Goal: Information Seeking & Learning: Learn about a topic

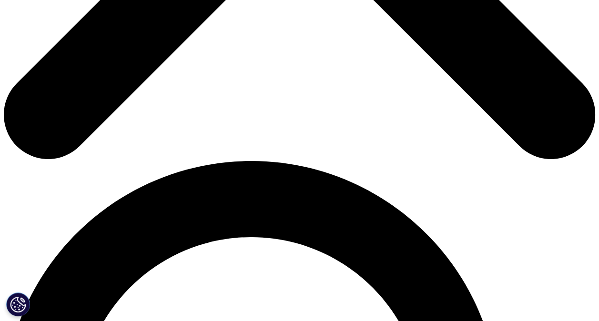
scroll to position [420, 0]
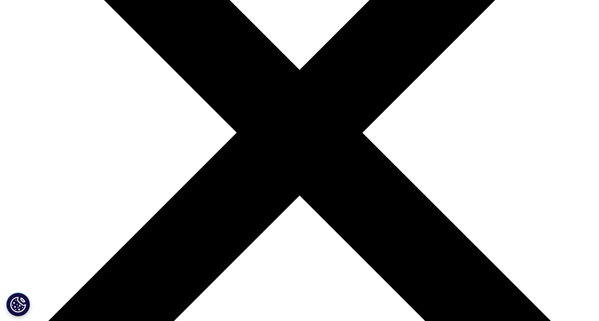
scroll to position [171, 0]
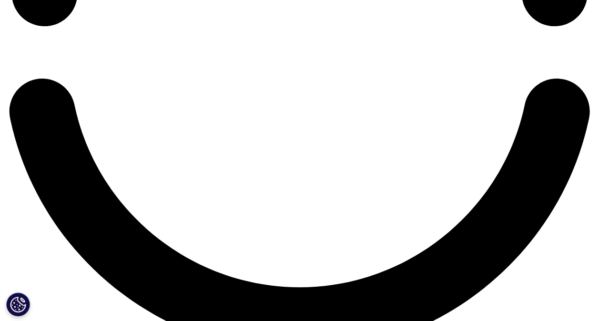
scroll to position [1437, 0]
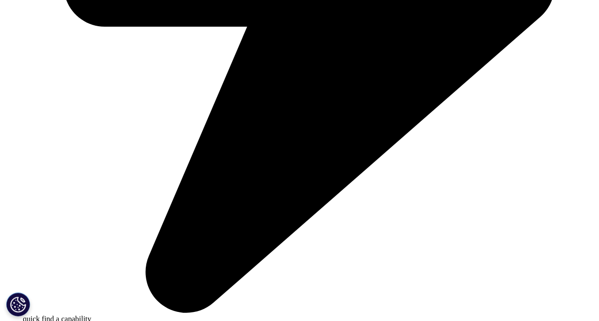
scroll to position [2325, 0]
